Goal: Communication & Community: Answer question/provide support

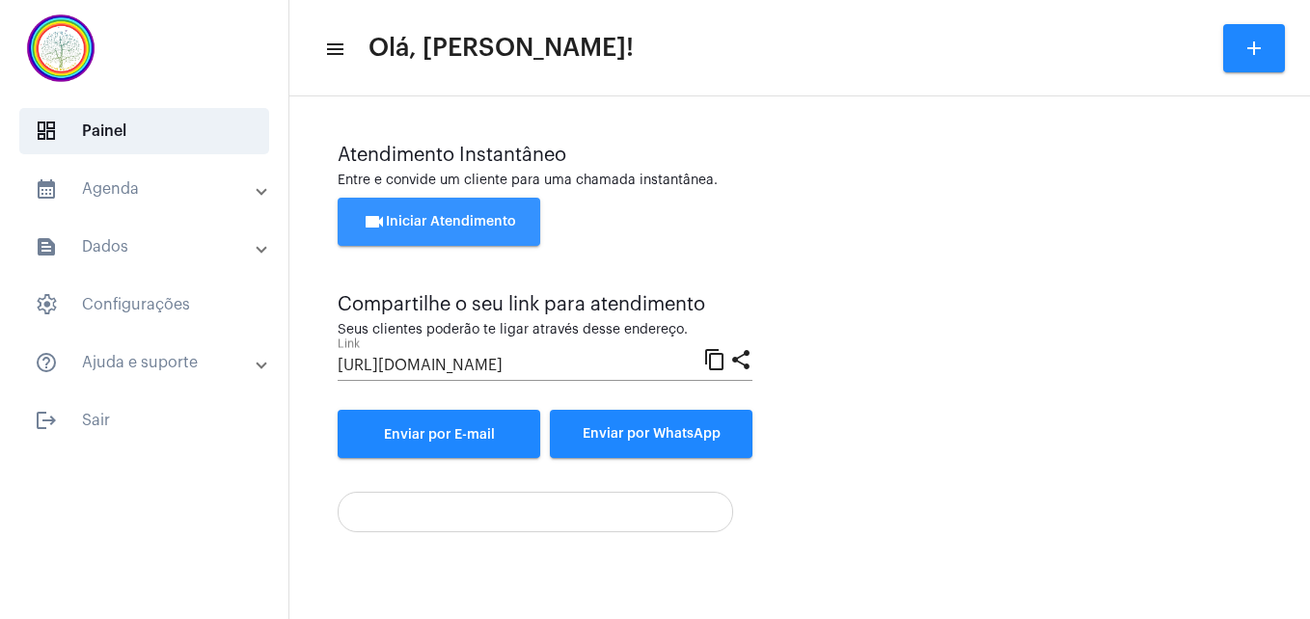
click at [464, 220] on span "videocam Iniciar Atendimento" at bounding box center [439, 222] width 153 height 14
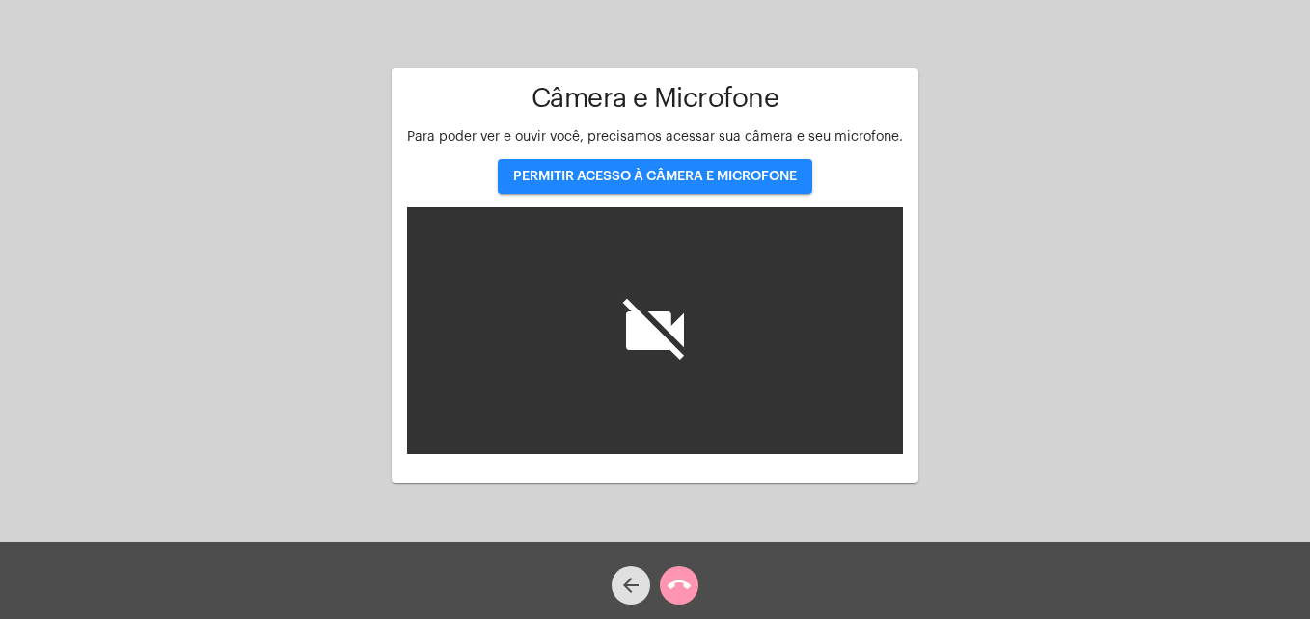
drag, startPoint x: 464, startPoint y: 220, endPoint x: 637, endPoint y: 169, distance: 181.0
click at [637, 169] on div "Câmera e Microfone Para poder ver e ouvir você, precisamos acessar sua câmera e…" at bounding box center [655, 269] width 496 height 371
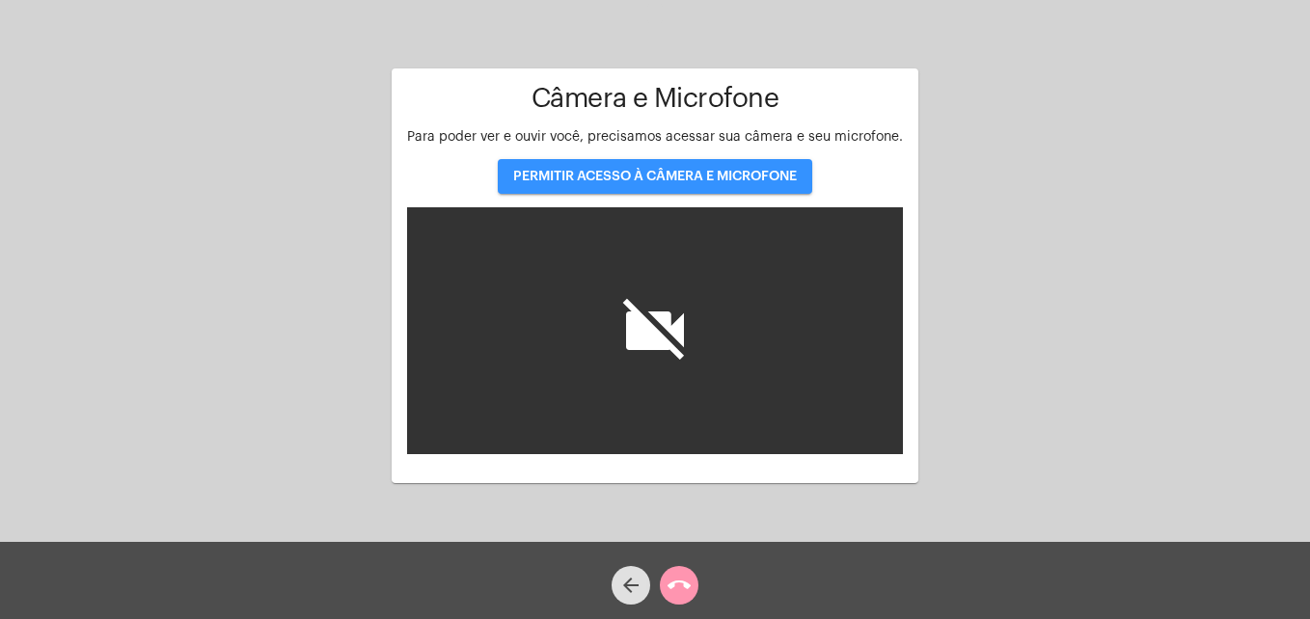
click at [637, 170] on span "PERMITIR ACESSO À CÂMERA E MICROFONE" at bounding box center [655, 177] width 284 height 14
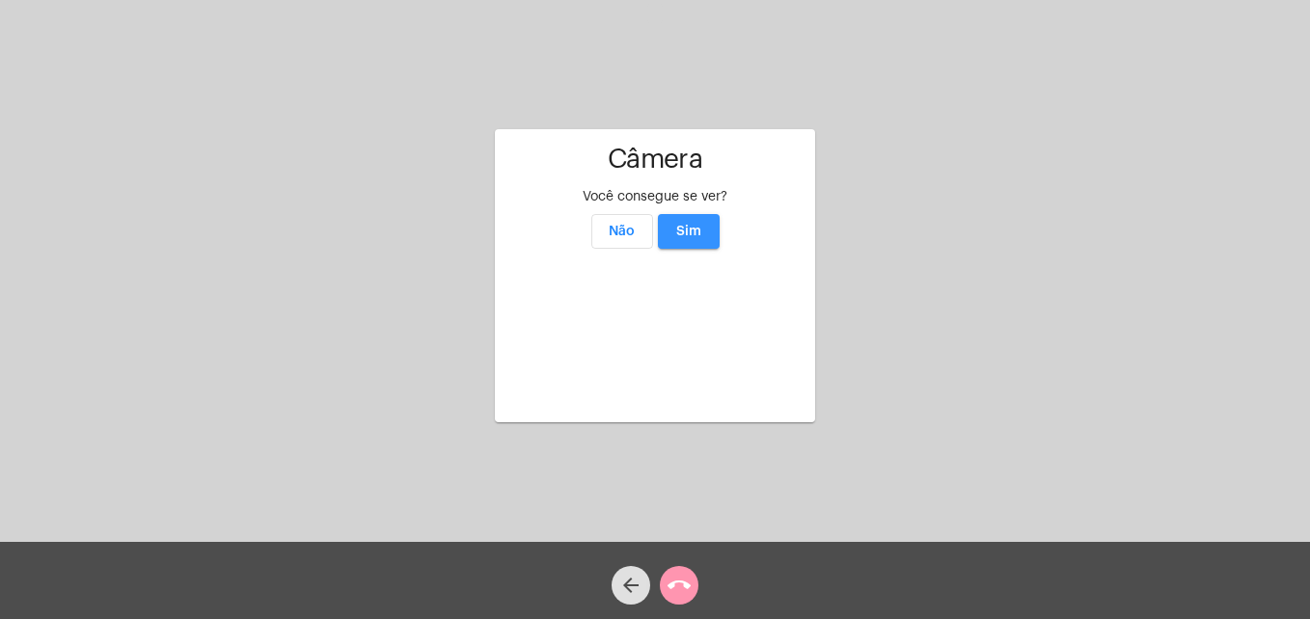
click at [691, 214] on button "Sim" at bounding box center [689, 231] width 62 height 35
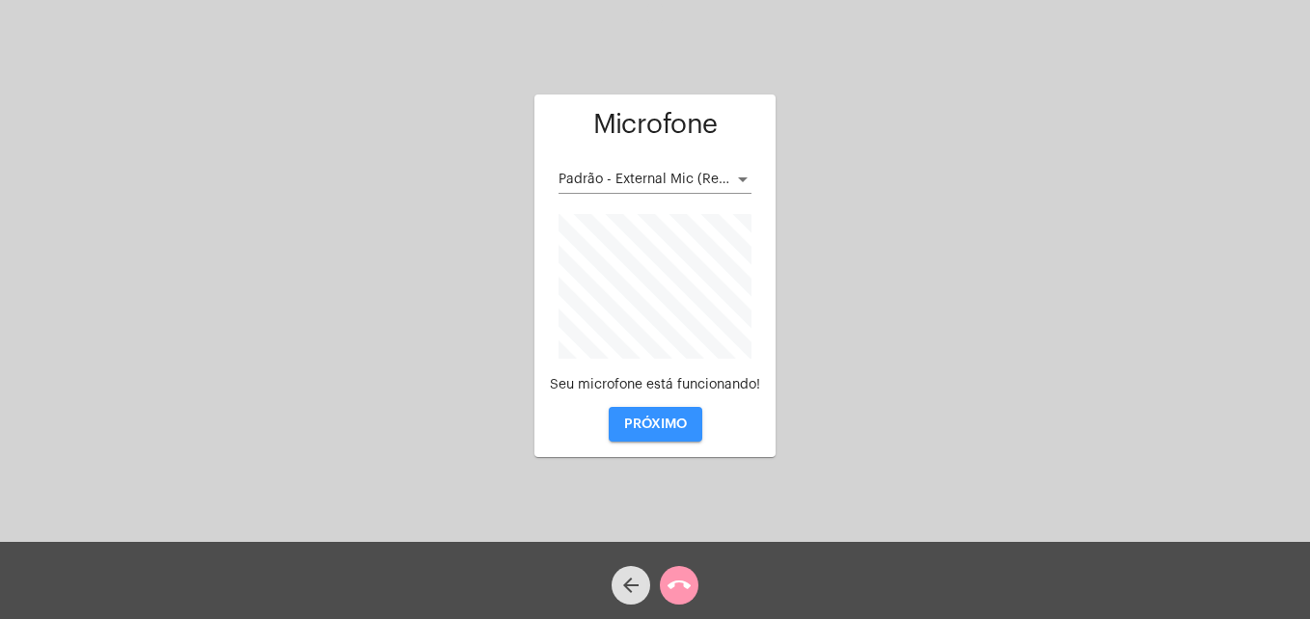
click at [651, 416] on button "PRÓXIMO" at bounding box center [656, 424] width 94 height 35
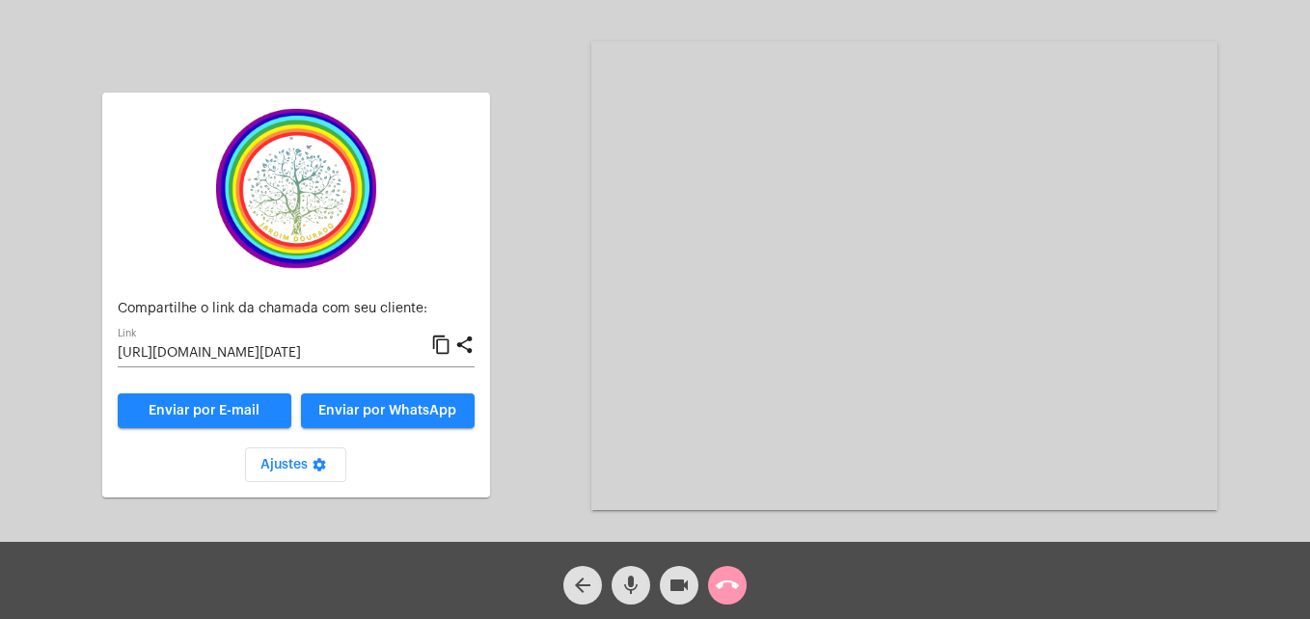
click at [447, 347] on mat-icon "content_copy" at bounding box center [441, 345] width 20 height 23
click at [431, 403] on button "Enviar por WhatsApp" at bounding box center [388, 410] width 174 height 35
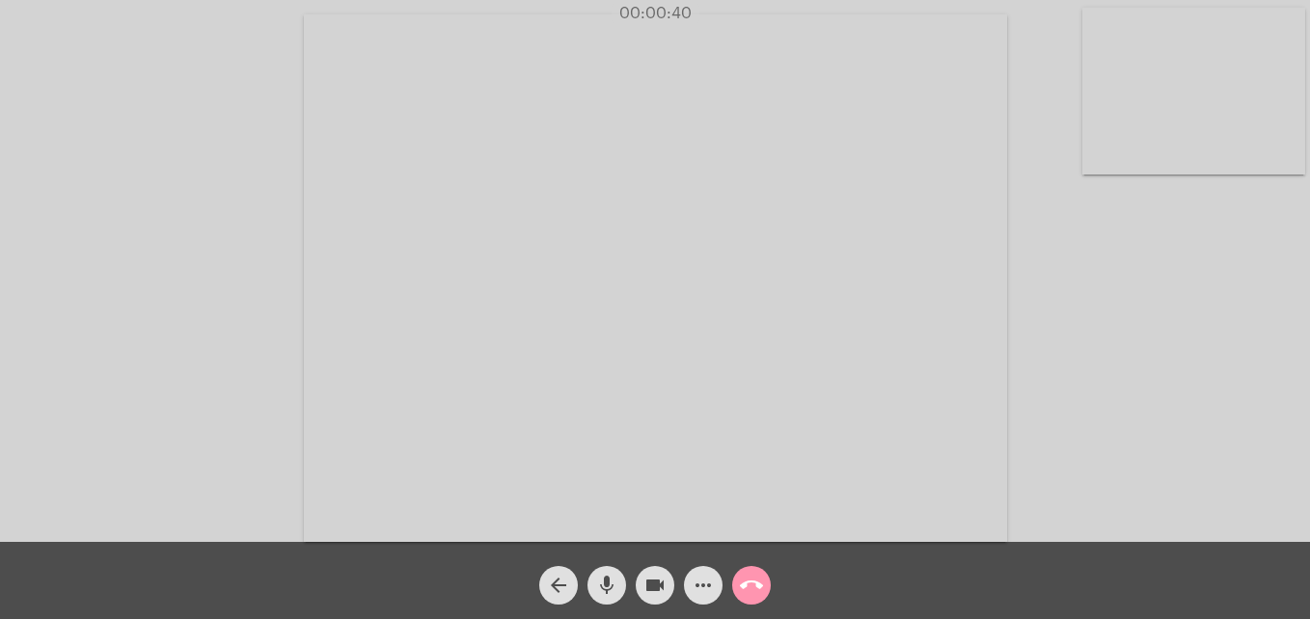
click at [1107, 152] on video at bounding box center [1193, 91] width 223 height 167
click at [511, 517] on video at bounding box center [829, 277] width 703 height 528
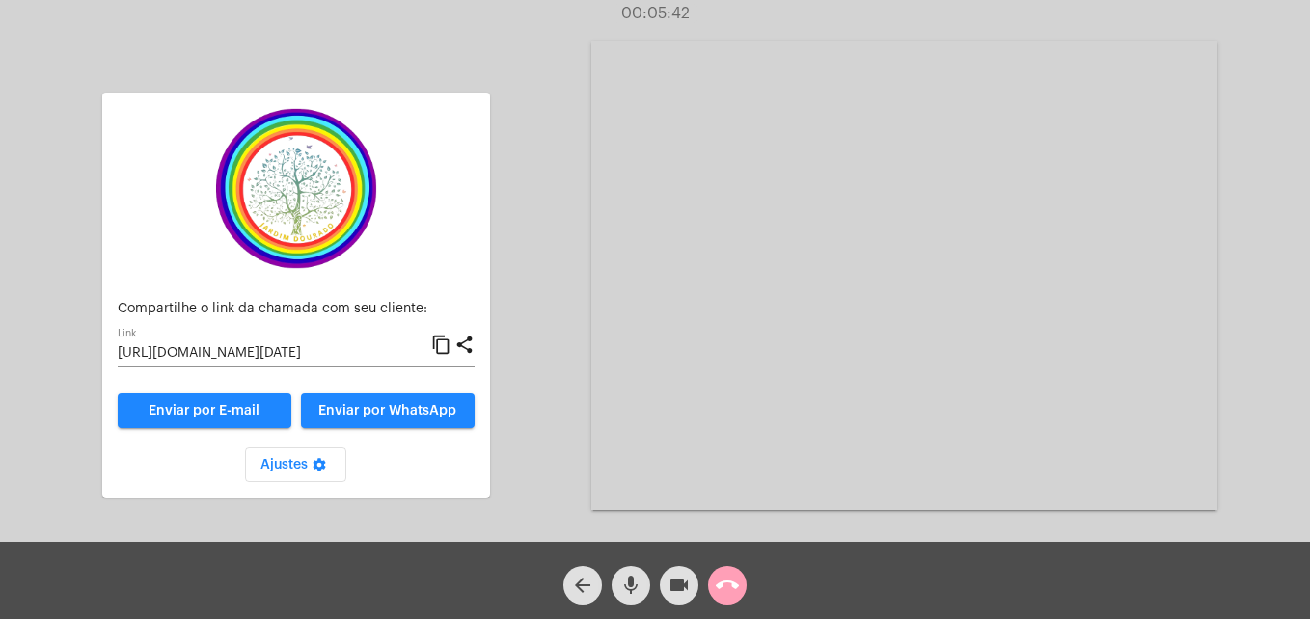
click at [734, 592] on mat-icon "call_end" at bounding box center [727, 585] width 23 height 23
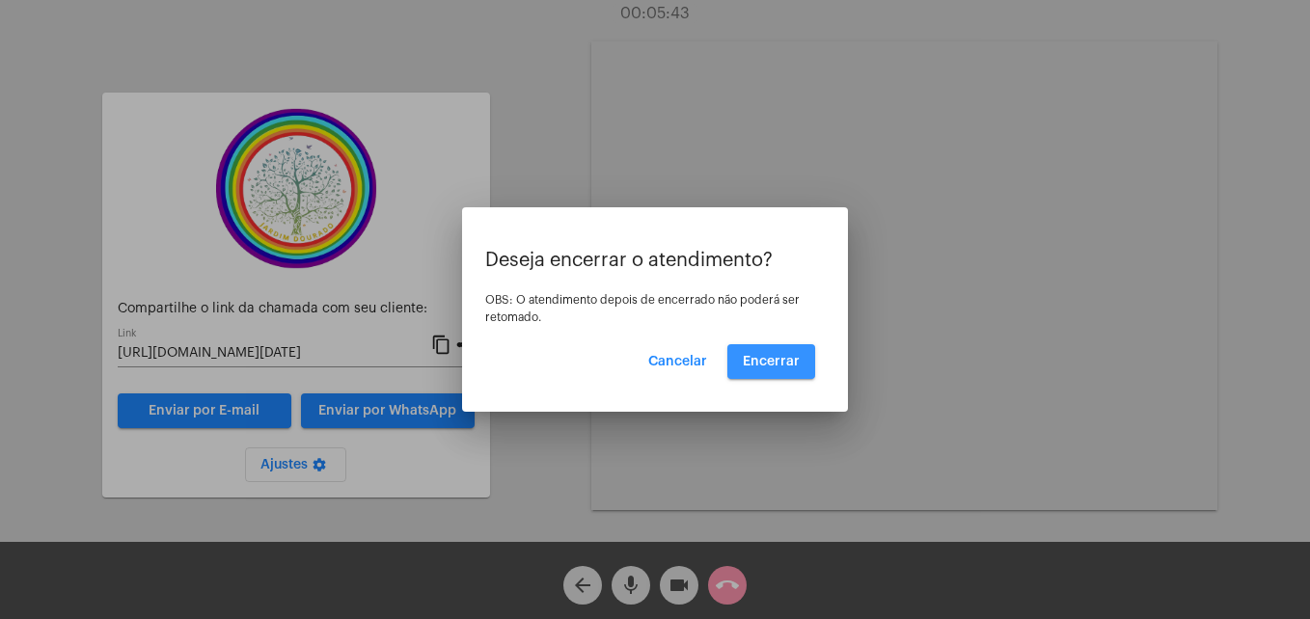
click at [772, 366] on span "Encerrar" at bounding box center [771, 362] width 57 height 14
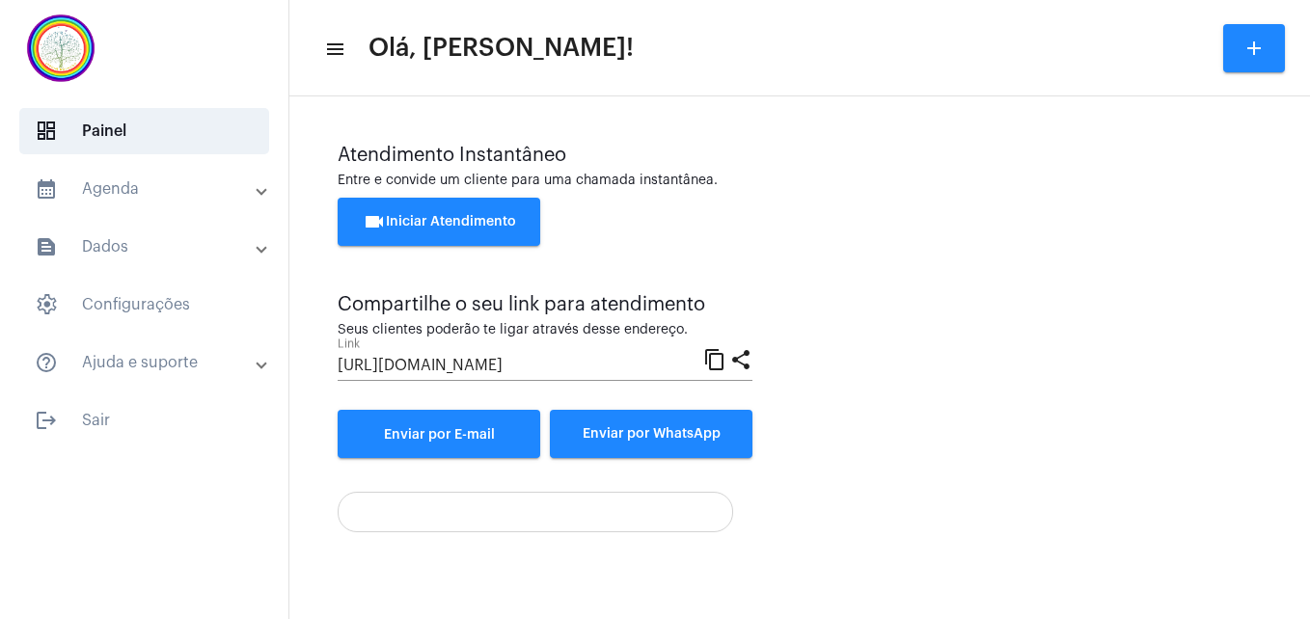
click at [475, 223] on span "videocam Iniciar Atendimento" at bounding box center [439, 222] width 153 height 14
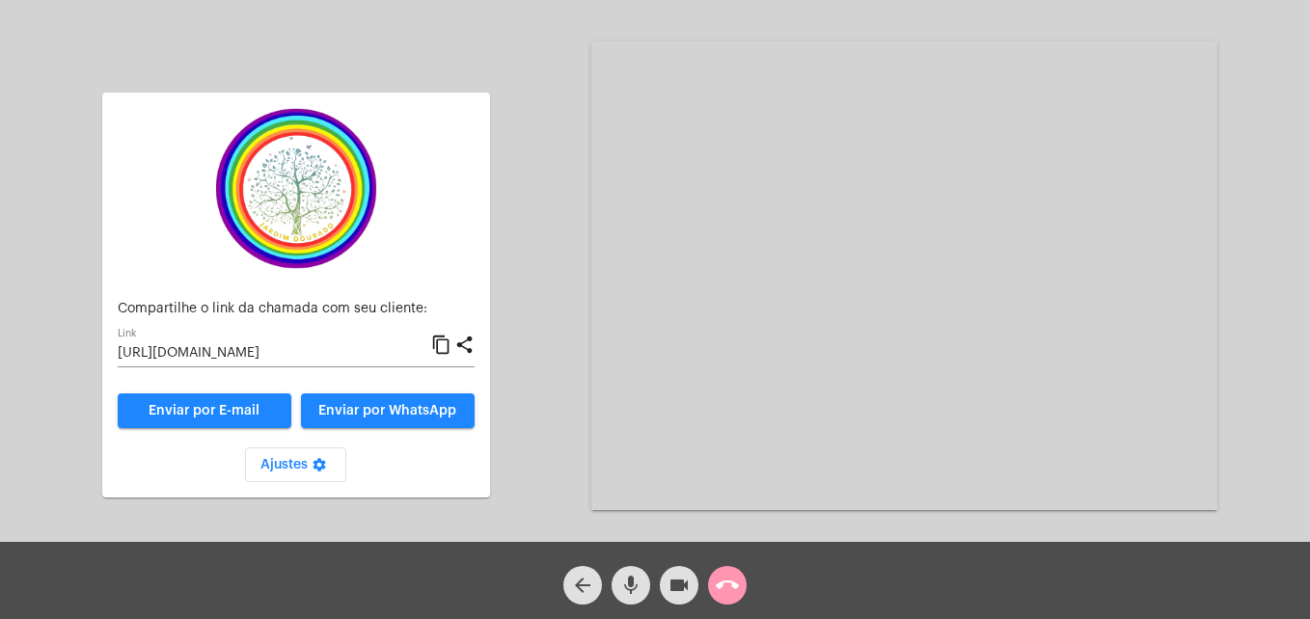
click at [441, 355] on mat-icon "content_copy" at bounding box center [441, 345] width 20 height 23
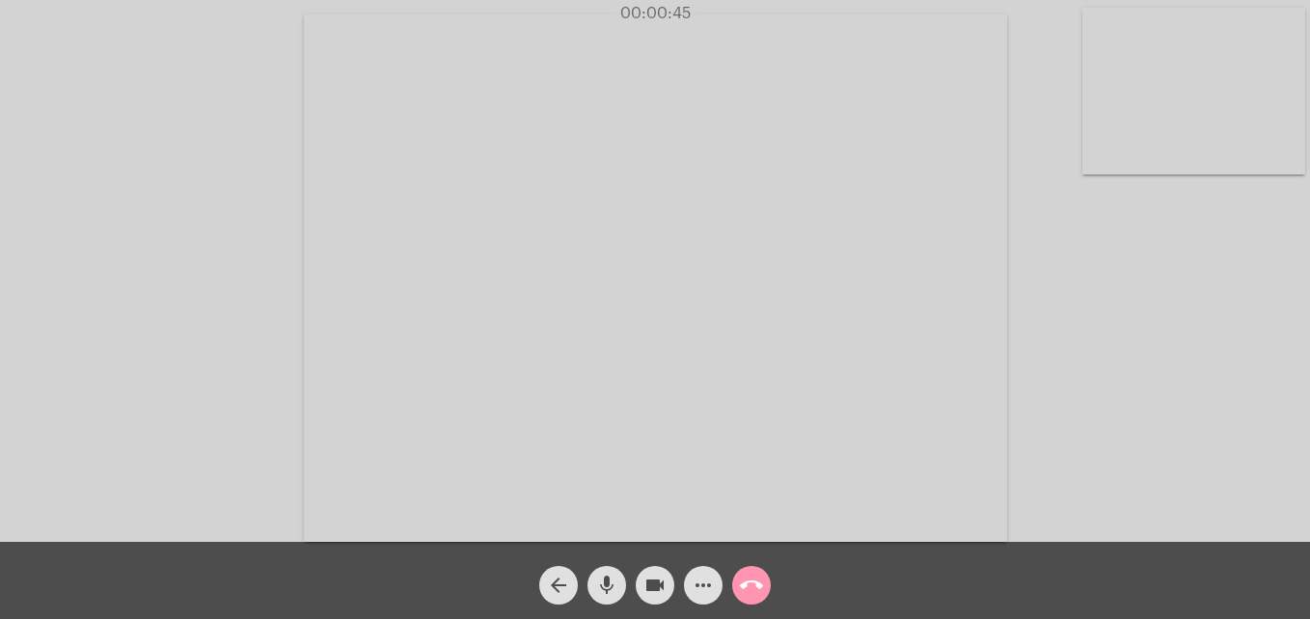
click at [1106, 166] on video at bounding box center [1193, 91] width 223 height 167
click at [508, 503] on video at bounding box center [829, 277] width 703 height 528
click at [743, 585] on mat-icon "call_end" at bounding box center [751, 585] width 23 height 23
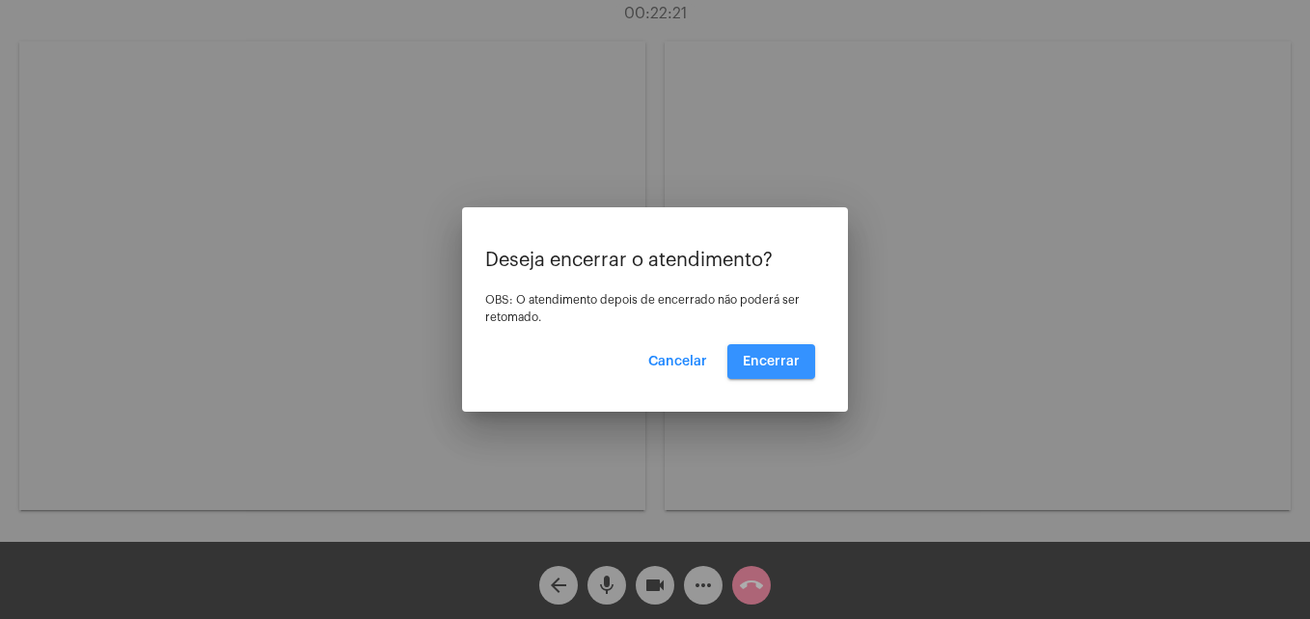
click at [792, 358] on span "Encerrar" at bounding box center [771, 362] width 57 height 14
